Goal: Information Seeking & Learning: Find specific fact

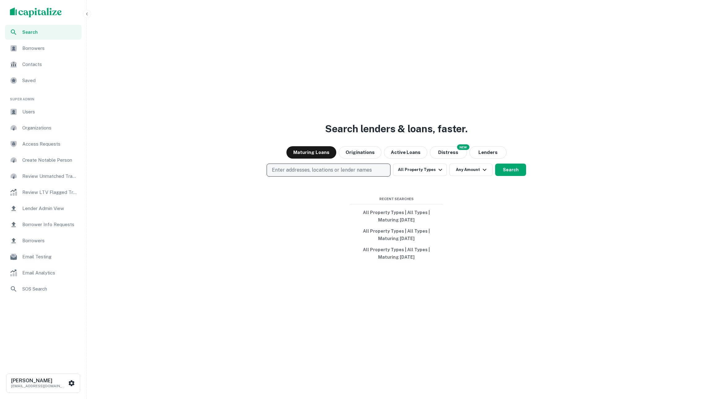
click at [315, 167] on p "Enter addresses, locations or lender names" at bounding box center [322, 169] width 100 height 7
type input "*********"
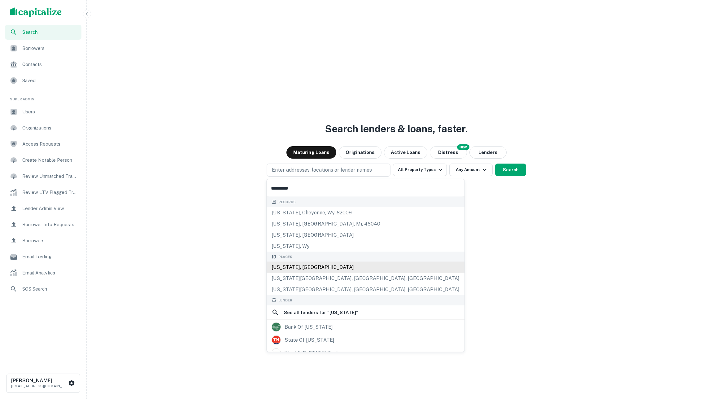
click at [306, 269] on div "[US_STATE], [GEOGRAPHIC_DATA]" at bounding box center [366, 267] width 198 height 11
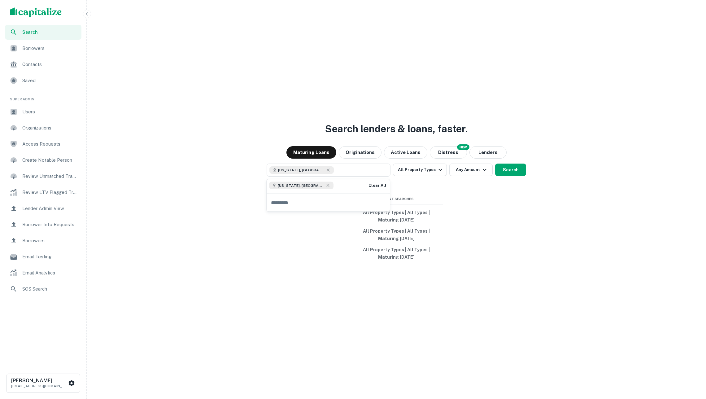
click at [512, 198] on div "Search lenders & loans, faster. Maturing Loans Originations Active Loans NEW Di…" at bounding box center [396, 214] width 615 height 399
click at [505, 169] on button "Search" at bounding box center [510, 170] width 31 height 12
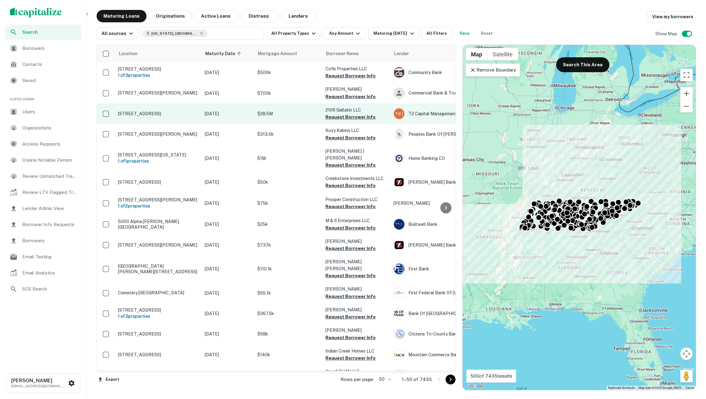
click at [313, 114] on p "$28.5M" at bounding box center [288, 113] width 62 height 7
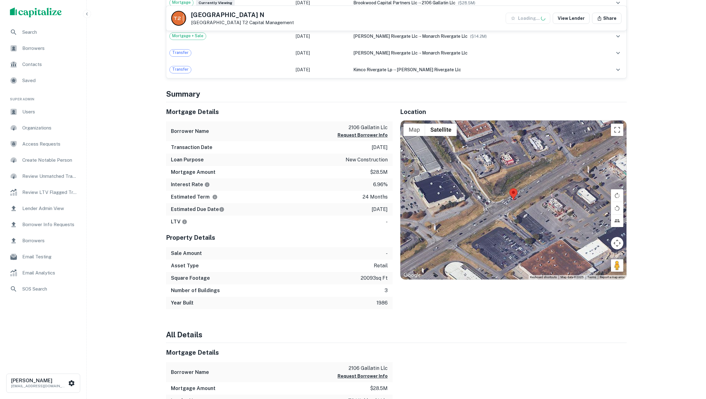
scroll to position [158, 0]
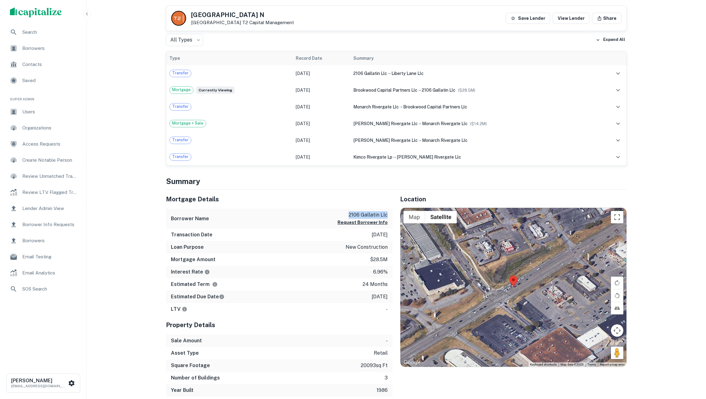
drag, startPoint x: 348, startPoint y: 231, endPoint x: 391, endPoint y: 232, distance: 43.1
click at [391, 229] on div "Borrower Name 2106 gallatin llc Request Borrower Info" at bounding box center [279, 219] width 227 height 20
copy p "2106 gallatin llc"
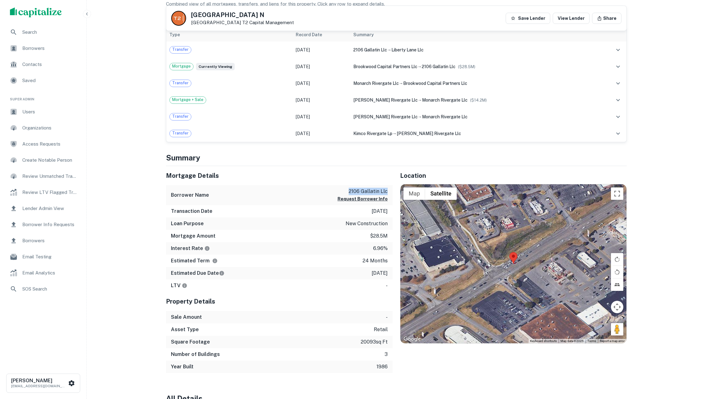
scroll to position [106, 0]
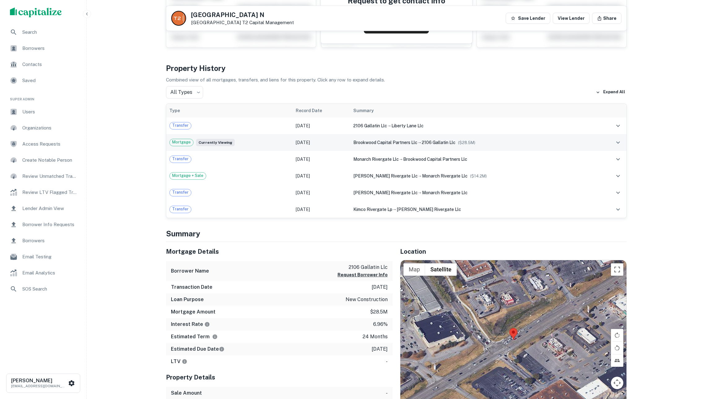
click at [367, 145] on span "brookwood capital partners llc" at bounding box center [385, 142] width 64 height 5
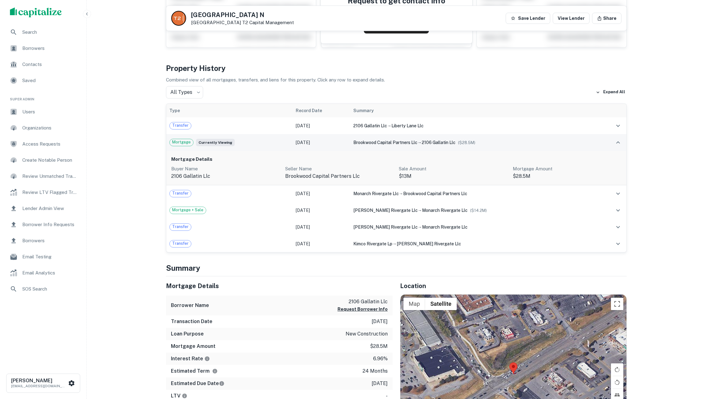
click at [367, 145] on span "brookwood capital partners llc" at bounding box center [385, 142] width 64 height 5
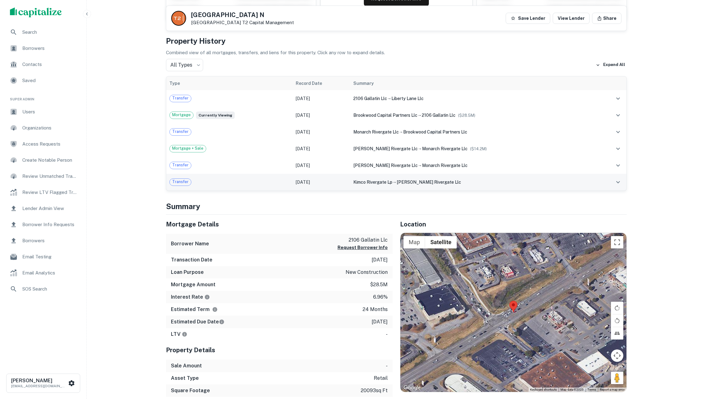
scroll to position [135, 0]
